Goal: Information Seeking & Learning: Learn about a topic

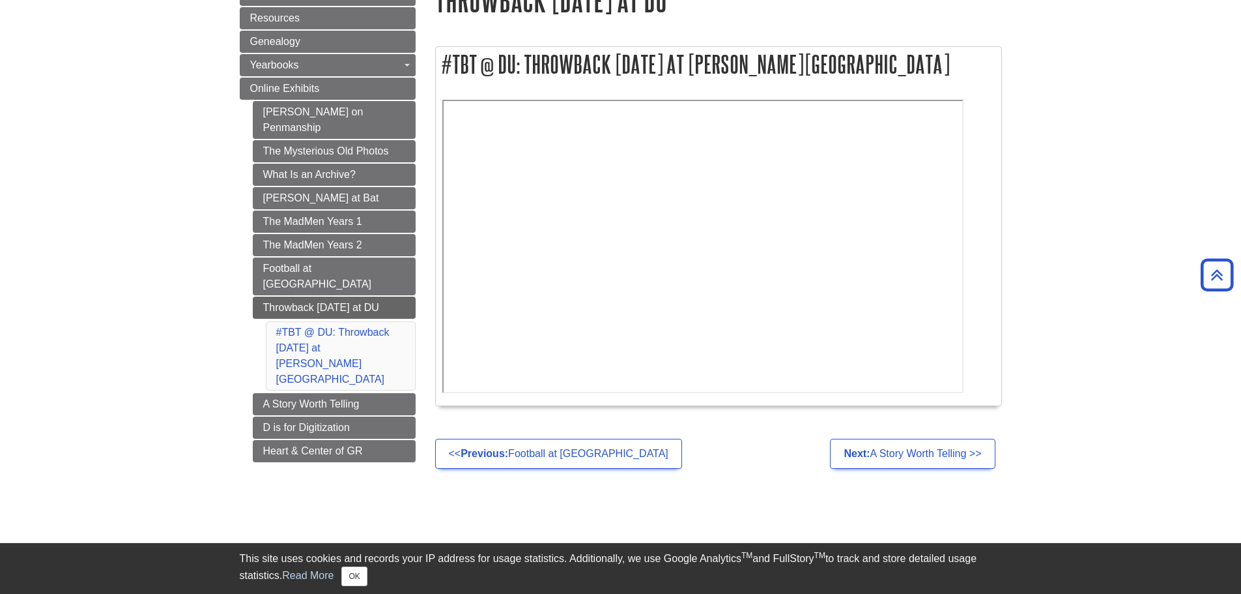
scroll to position [65, 0]
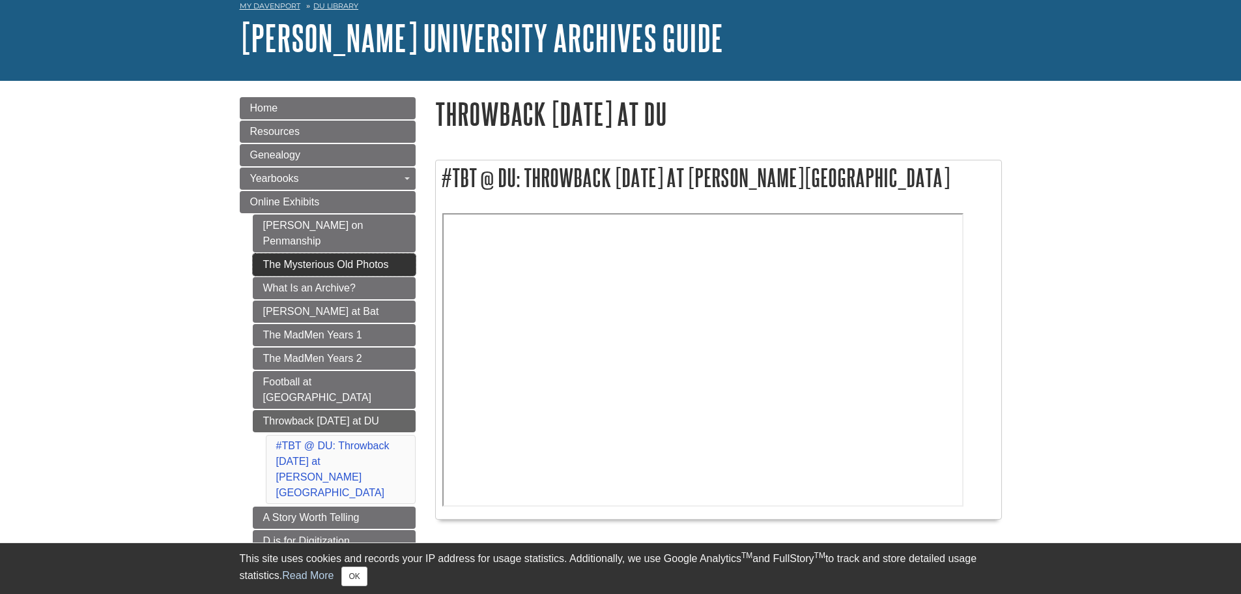
click at [347, 253] on link "The Mysterious Old Photos" at bounding box center [334, 264] width 163 height 22
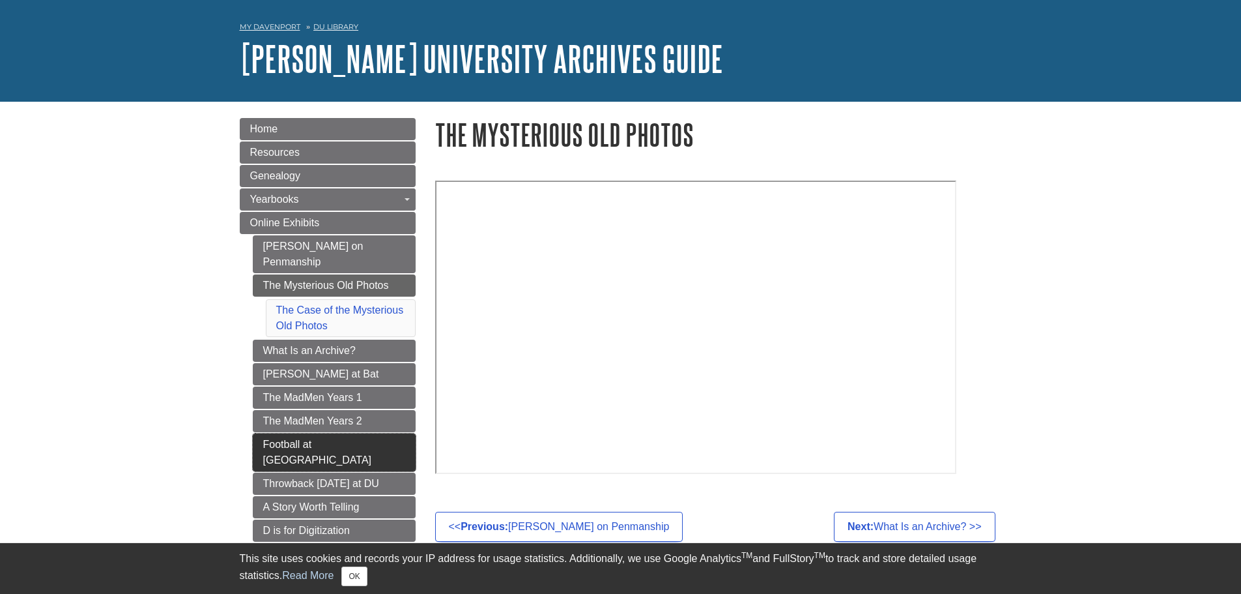
scroll to position [65, 0]
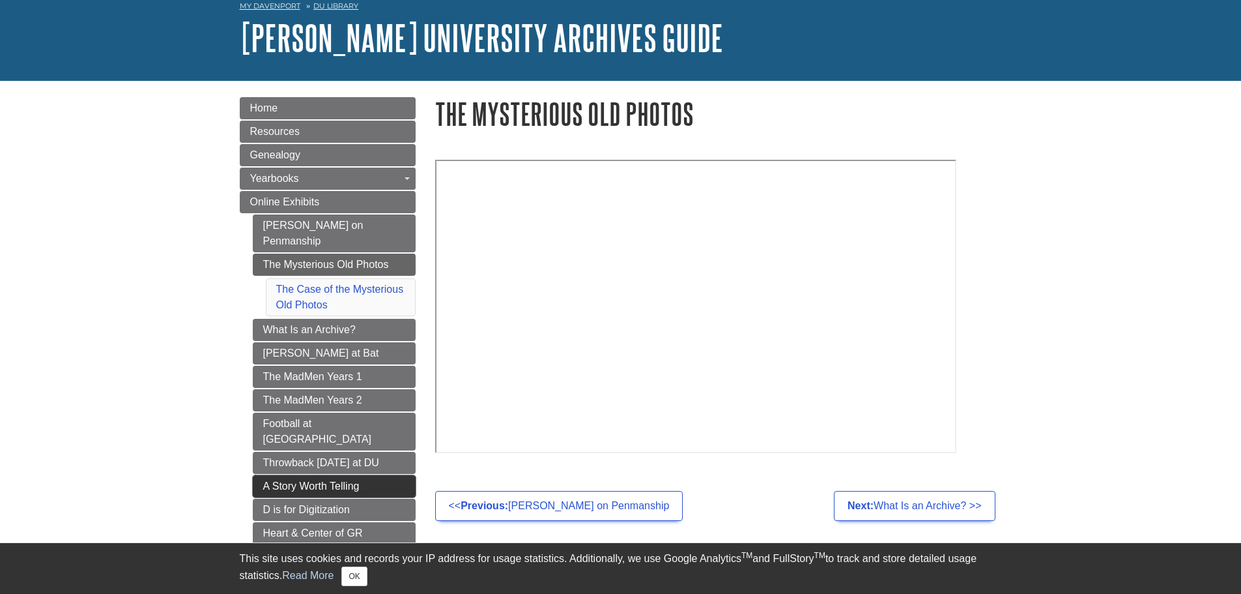
click at [376, 475] on link "A Story Worth Telling" at bounding box center [334, 486] width 163 height 22
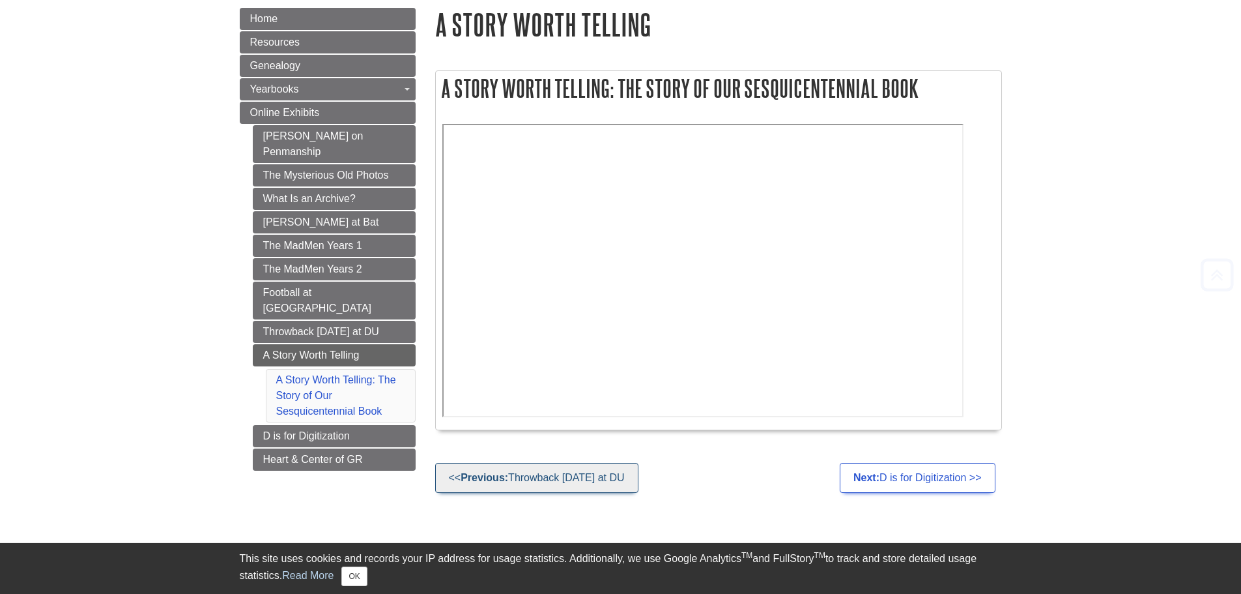
scroll to position [195, 0]
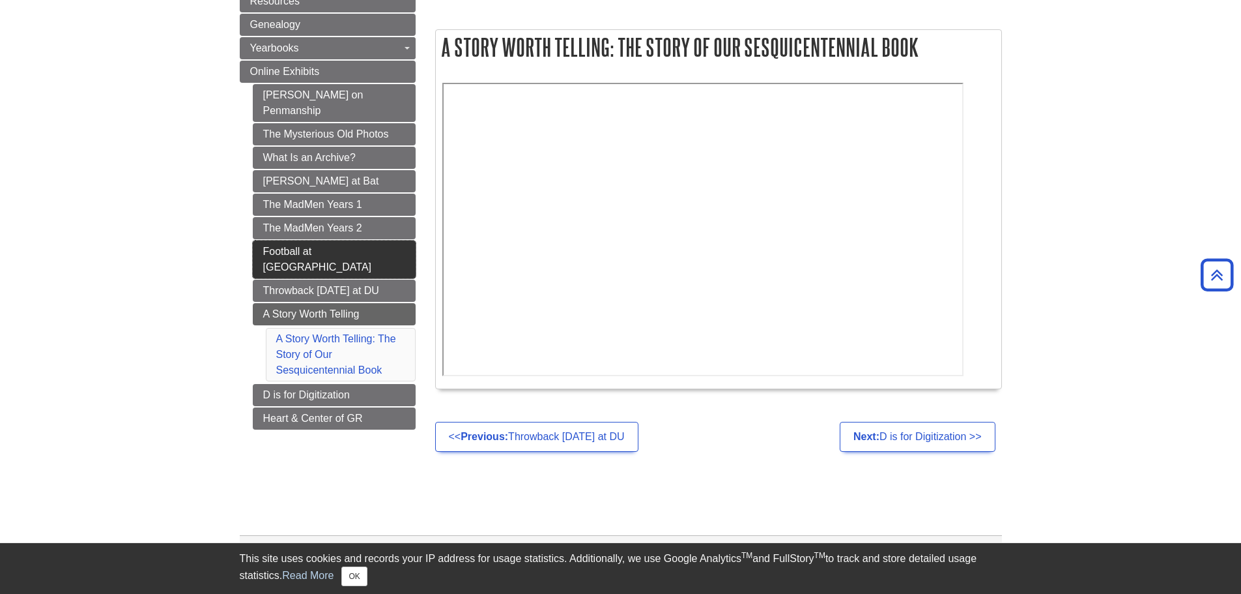
click at [320, 242] on link "Football at [GEOGRAPHIC_DATA]" at bounding box center [334, 259] width 163 height 38
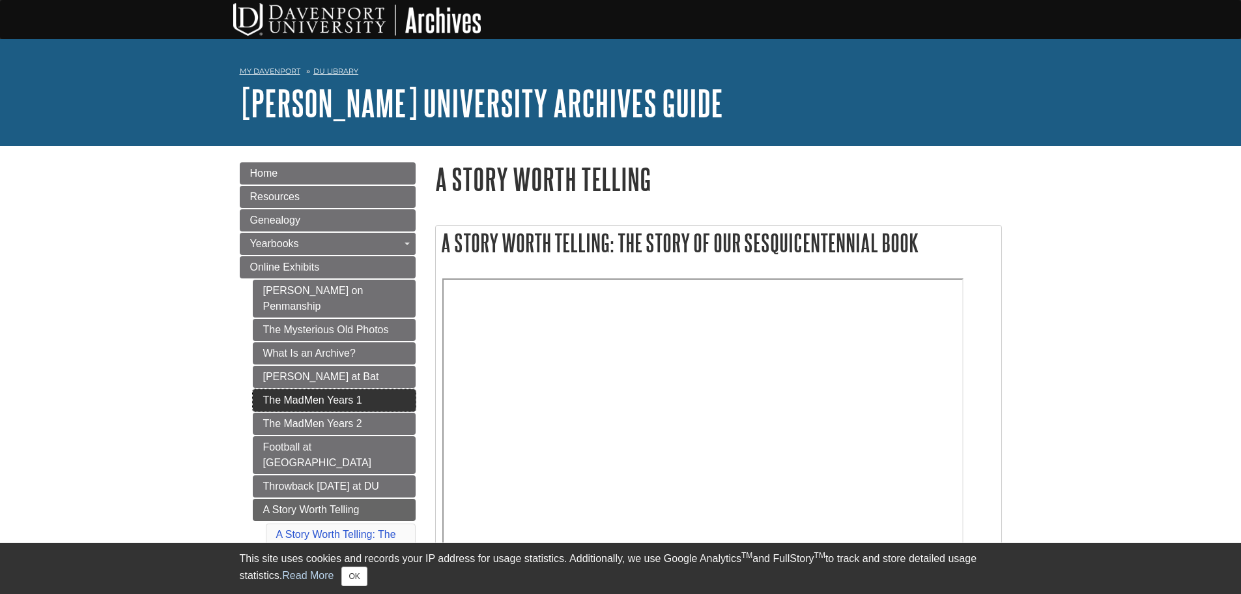
click at [330, 389] on link "The MadMen Years 1" at bounding box center [334, 400] width 163 height 22
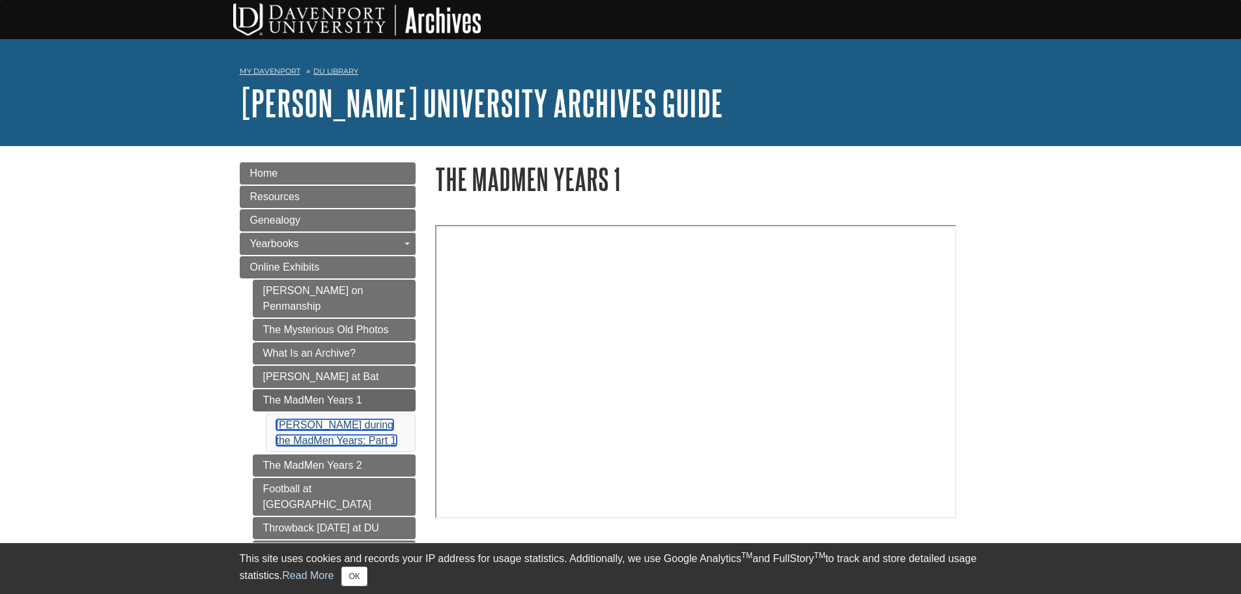
click at [325, 427] on link "Davenport during the MadMen Years: Part 1" at bounding box center [336, 432] width 121 height 27
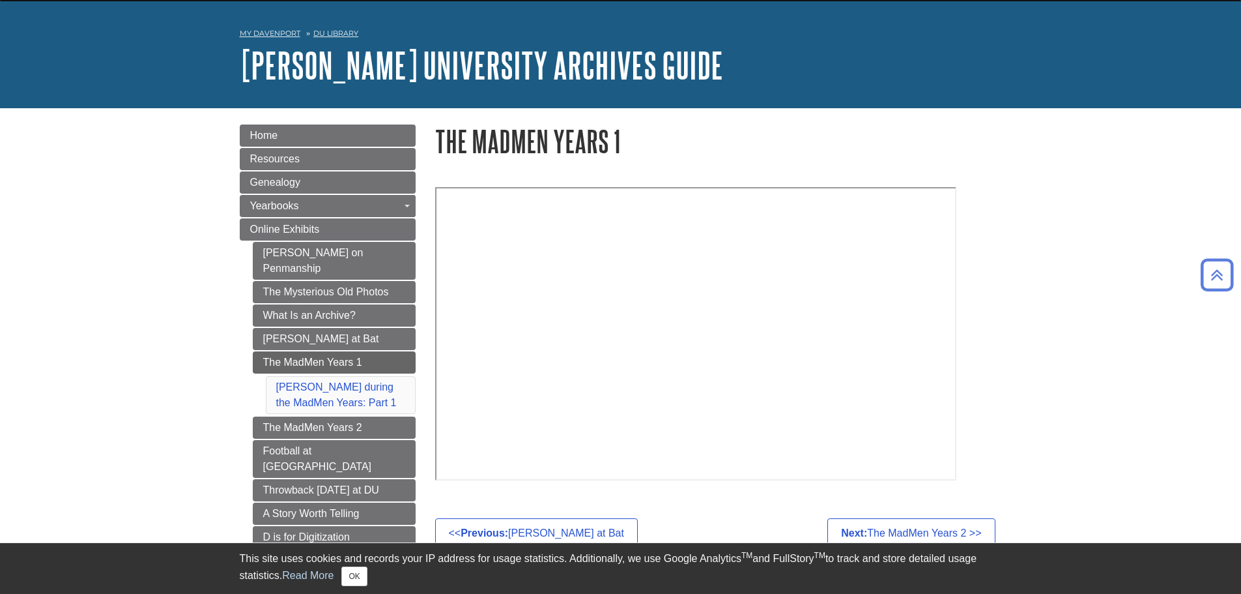
scroll to position [36, 0]
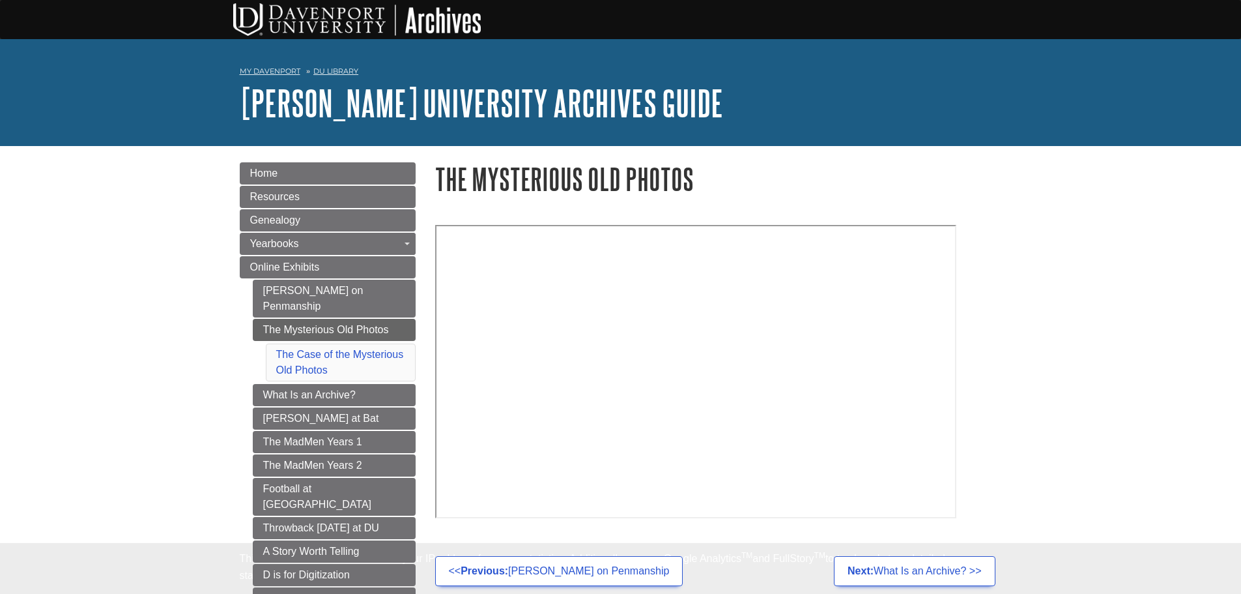
scroll to position [65, 0]
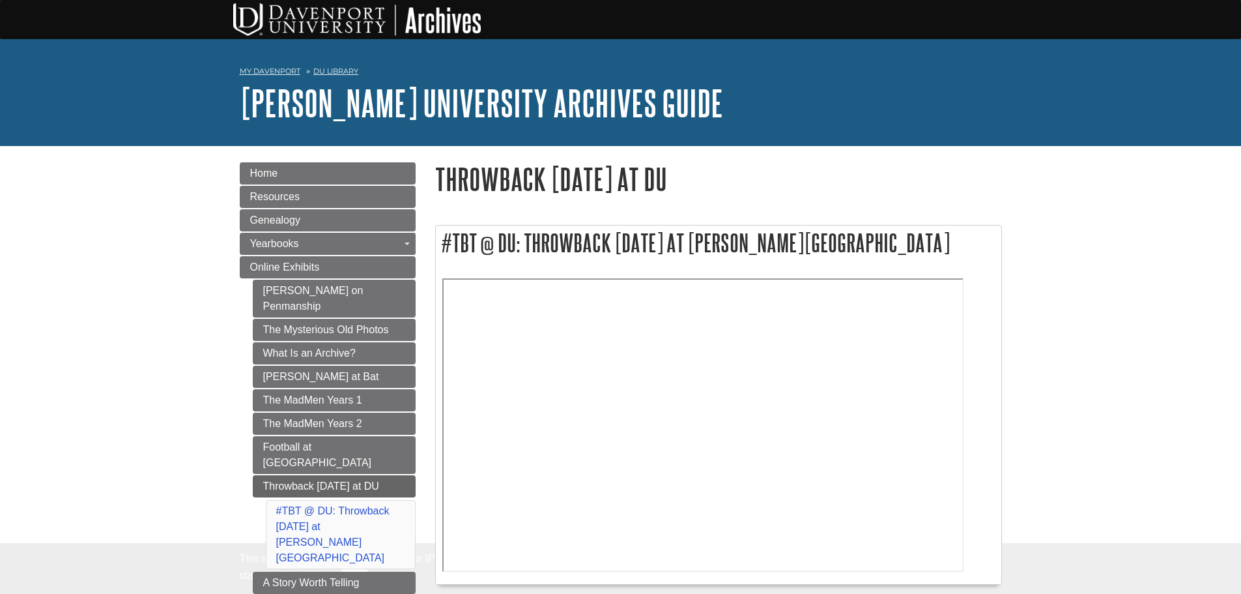
scroll to position [65, 0]
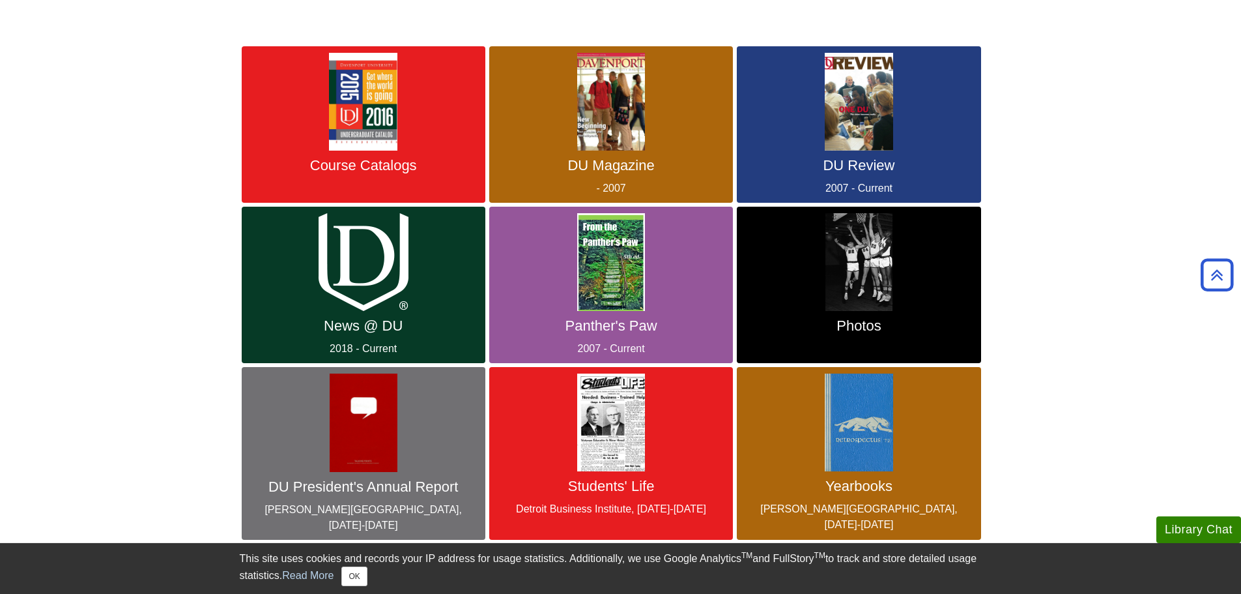
scroll to position [130, 0]
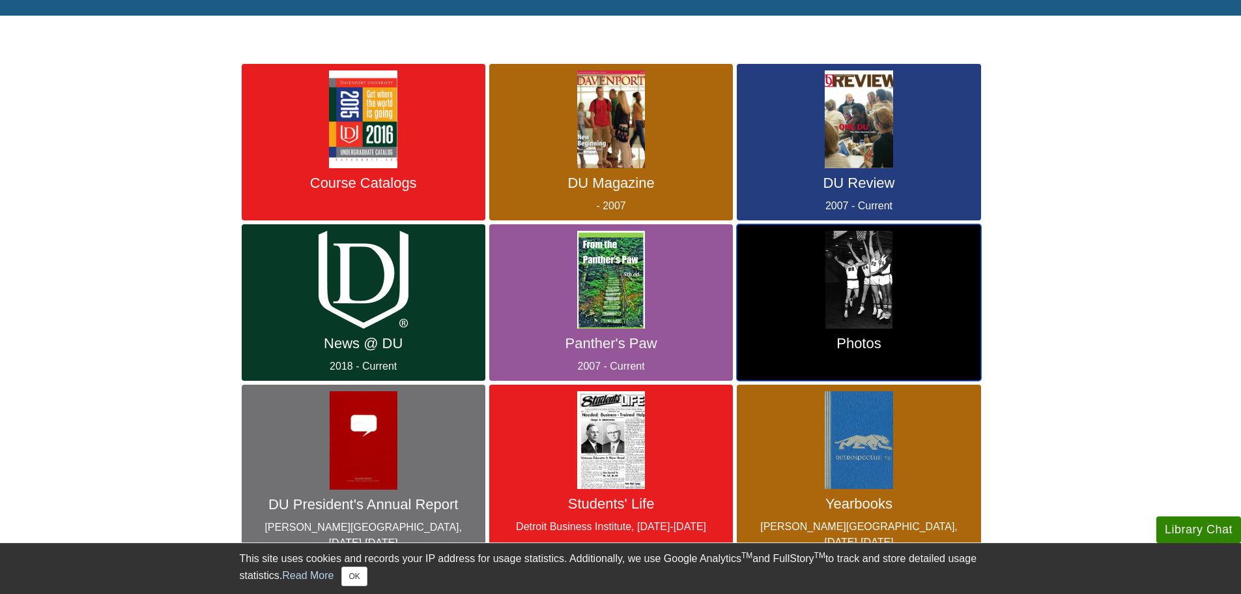
click at [895, 306] on link "Photos" at bounding box center [859, 302] width 244 height 156
